Goal: Information Seeking & Learning: Learn about a topic

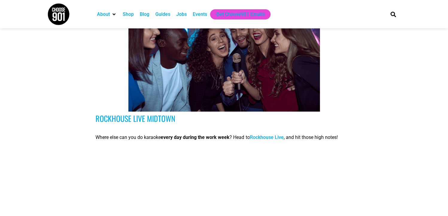
scroll to position [1138, 0]
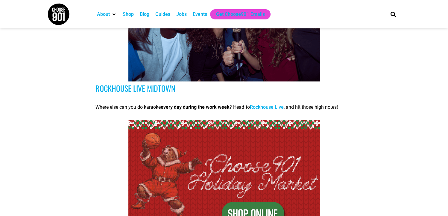
click at [275, 107] on link "Rockhouse Live" at bounding box center [267, 107] width 34 height 6
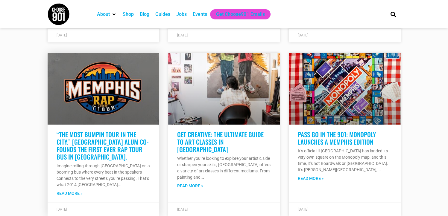
scroll to position [2095, 0]
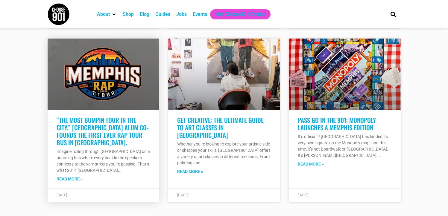
click at [66, 176] on link "Read More »" at bounding box center [70, 179] width 26 height 6
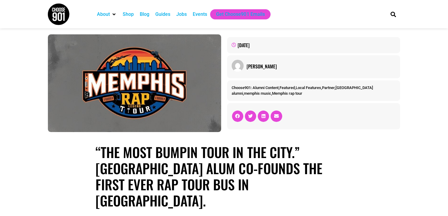
click at [253, 65] on div "[PERSON_NAME]" at bounding box center [321, 66] width 149 height 7
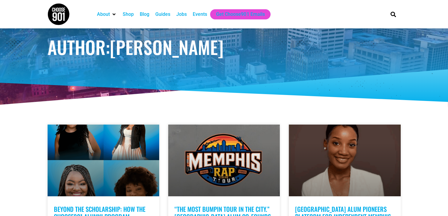
scroll to position [60, 0]
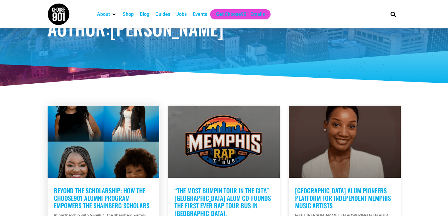
click at [69, 118] on link at bounding box center [104, 142] width 112 height 72
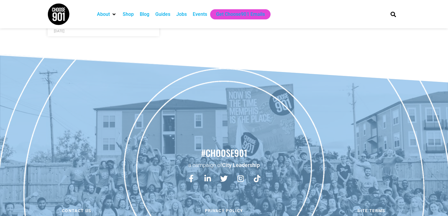
scroll to position [487, 0]
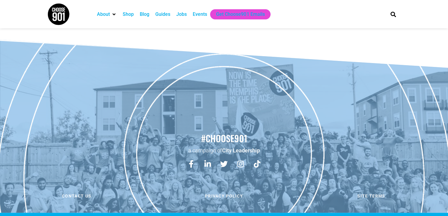
click at [201, 14] on div "Events" at bounding box center [200, 14] width 14 height 7
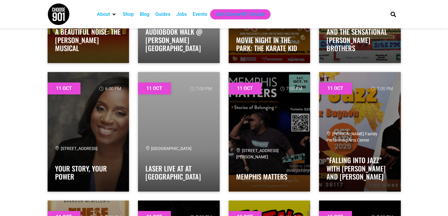
scroll to position [2515, 0]
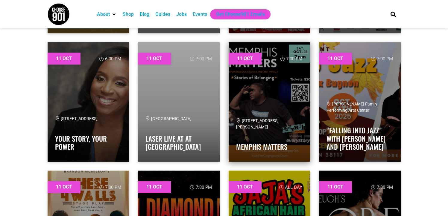
click at [267, 127] on div "[STREET_ADDRESS][PERSON_NAME]" at bounding box center [269, 124] width 67 height 13
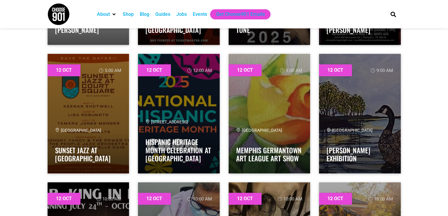
scroll to position [2904, 0]
